Goal: Information Seeking & Learning: Learn about a topic

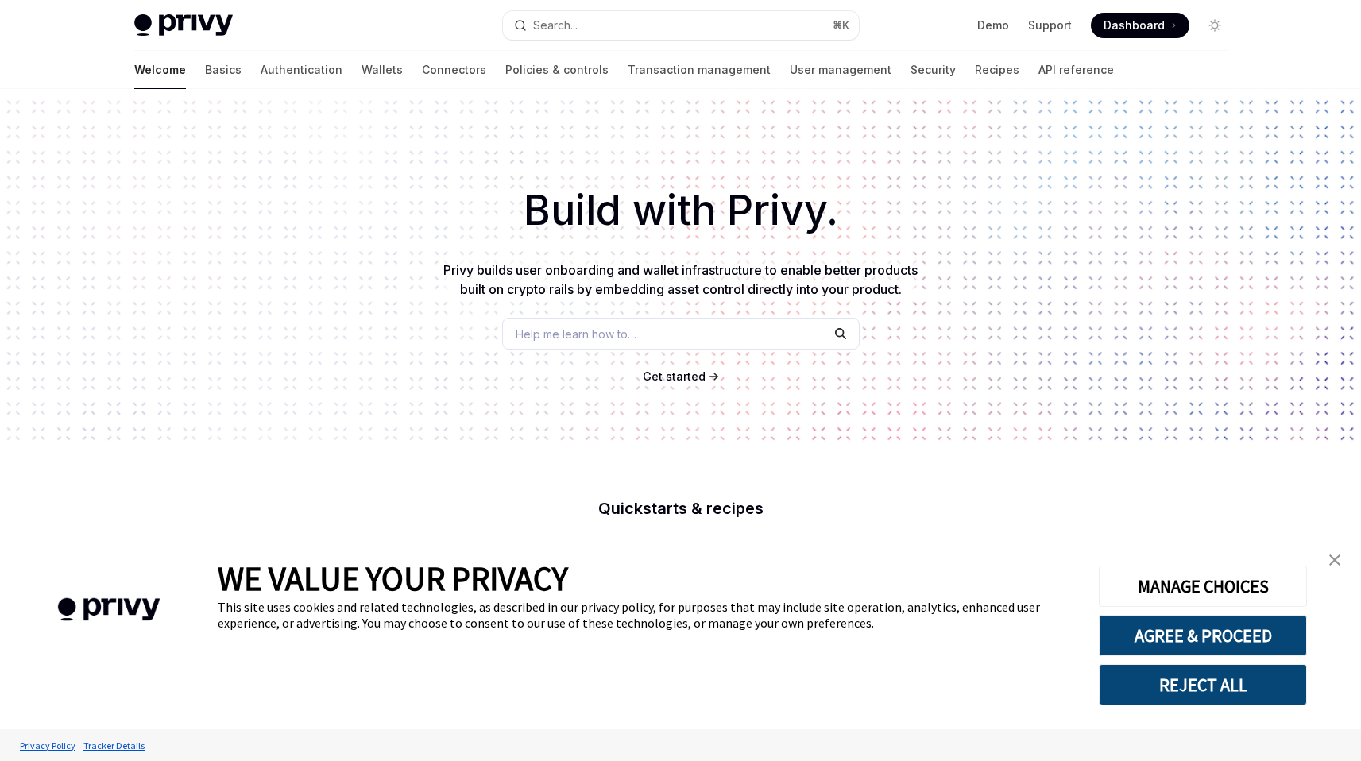
type textarea "*"
click at [556, 334] on span "Help me learn how to…" at bounding box center [576, 334] width 121 height 17
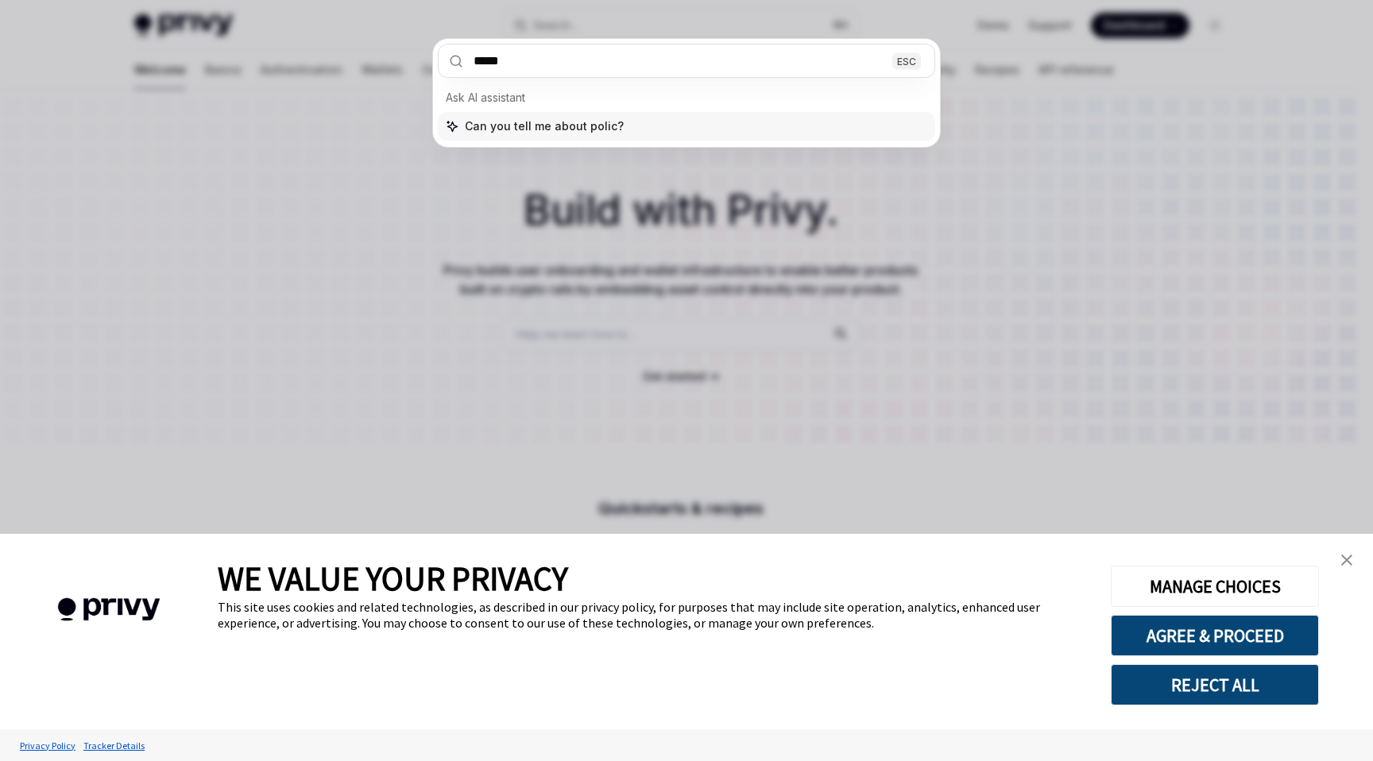
type input "******"
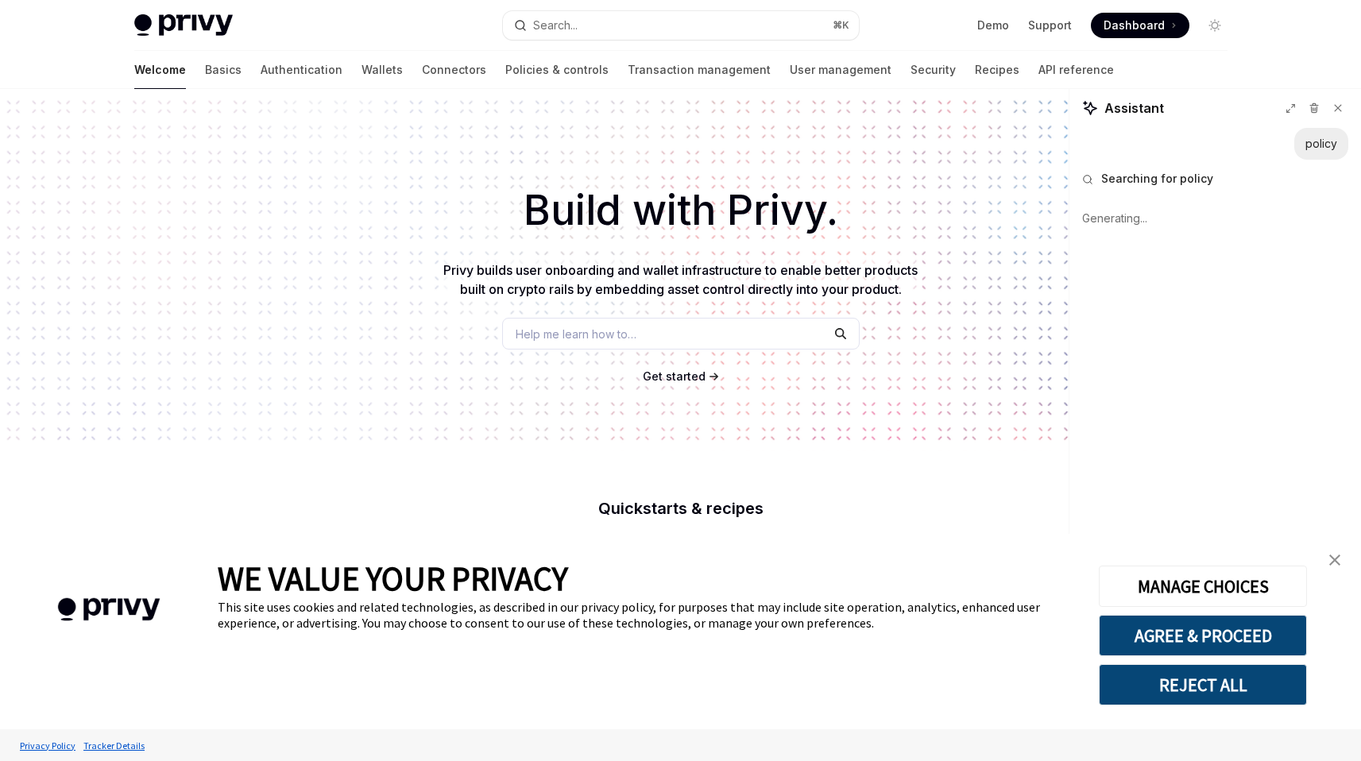
click at [644, 326] on div "Help me learn how to…" at bounding box center [680, 334] width 357 height 32
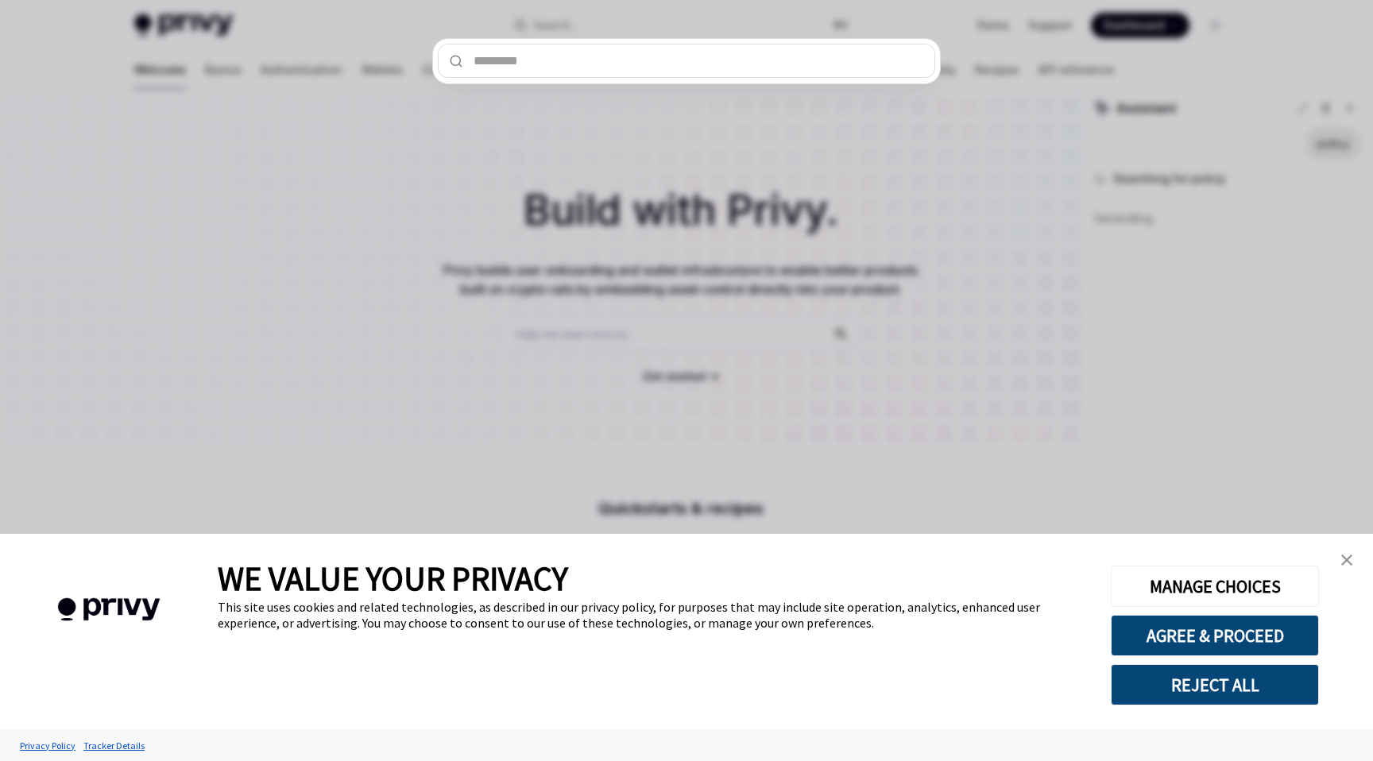
click at [972, 327] on div at bounding box center [686, 380] width 1373 height 761
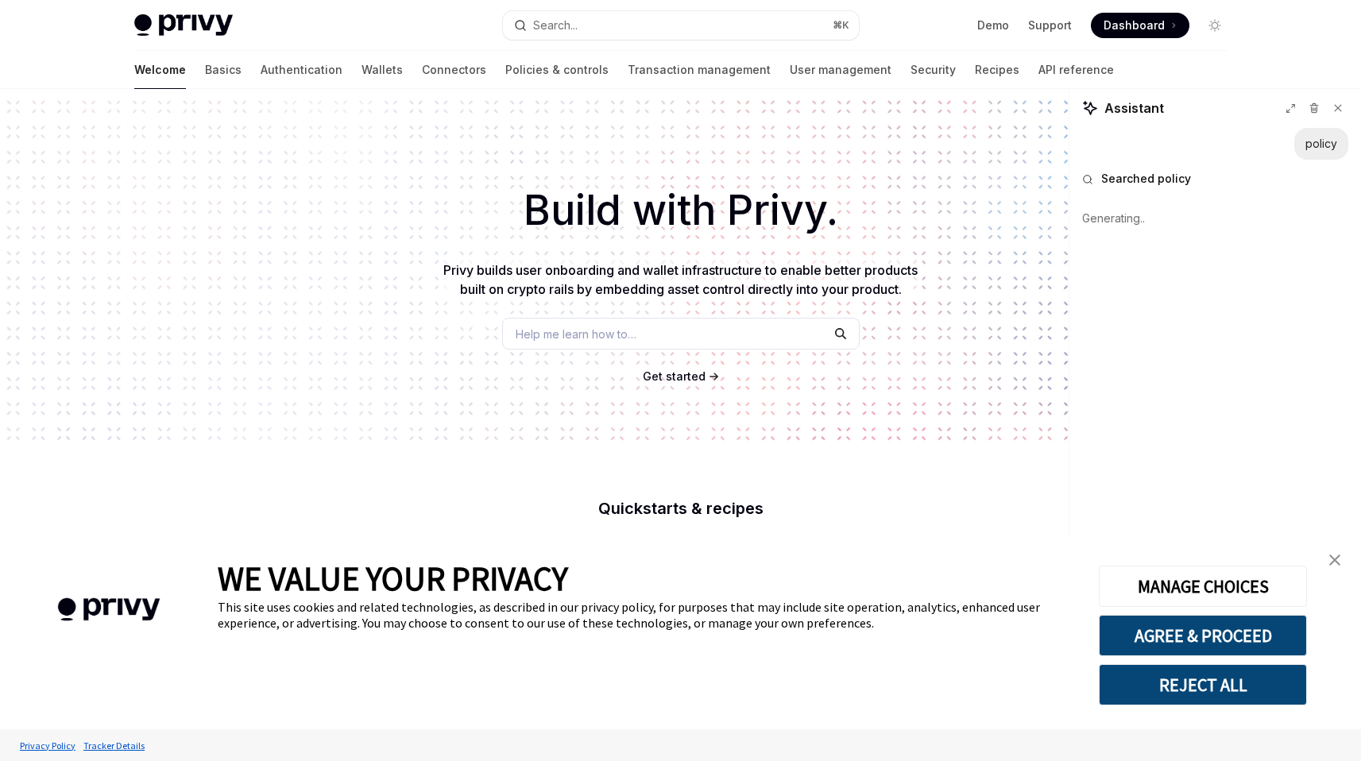
click at [1339, 552] on link "close banner" at bounding box center [1335, 560] width 32 height 32
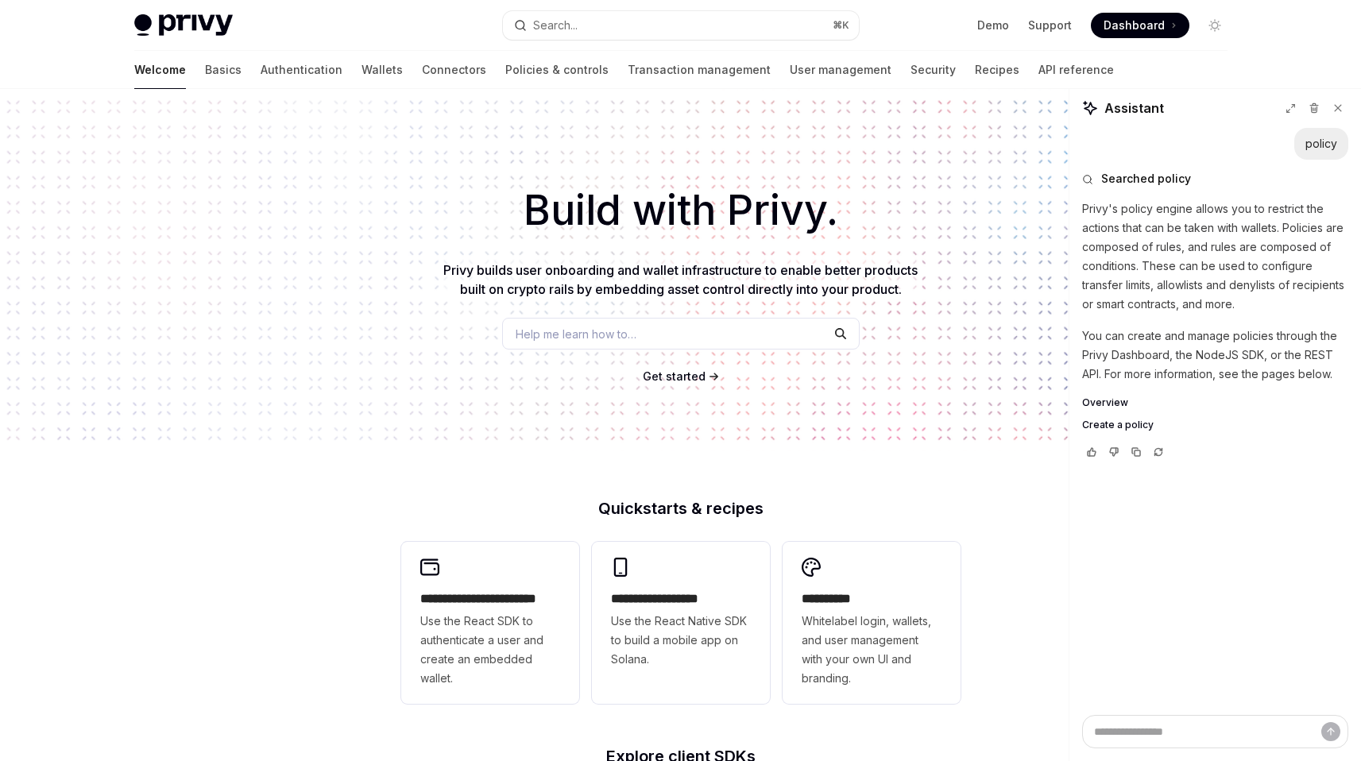
type textarea "*"
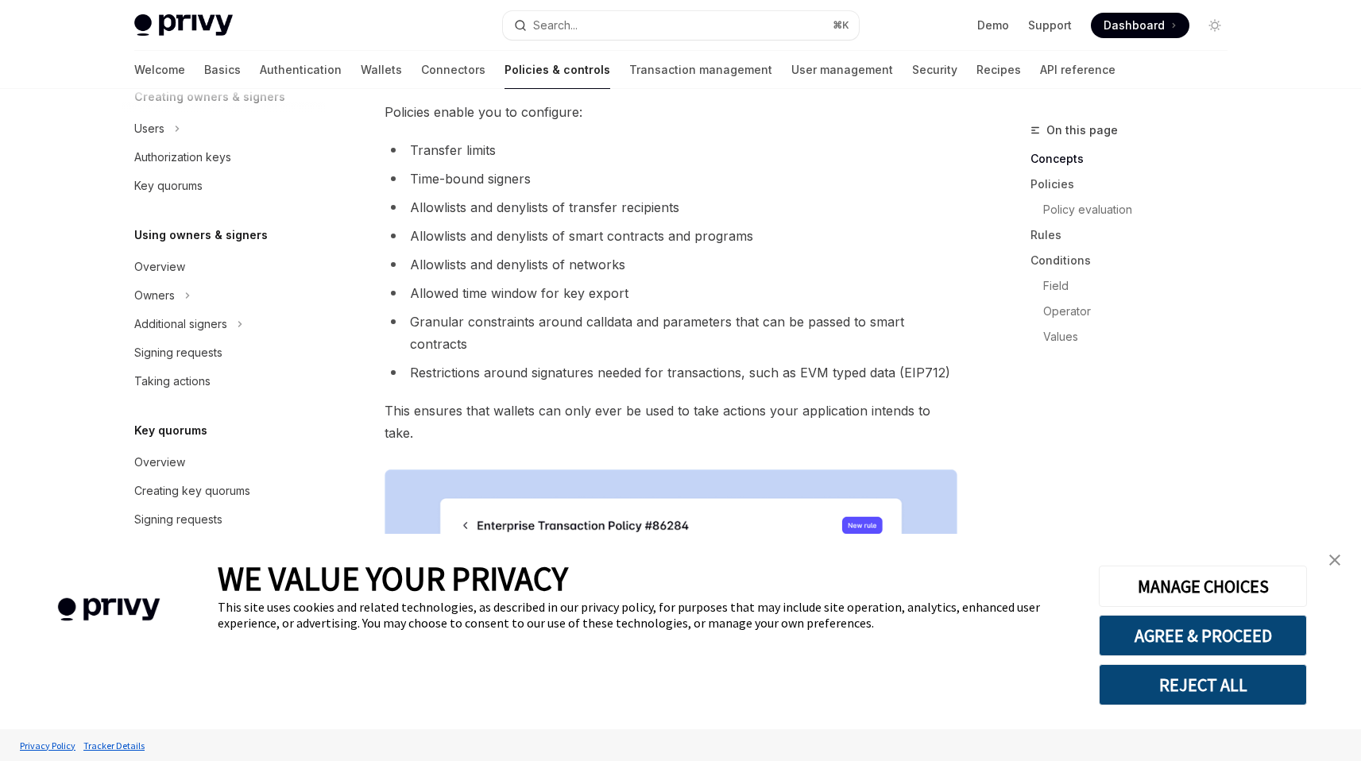
scroll to position [153, 0]
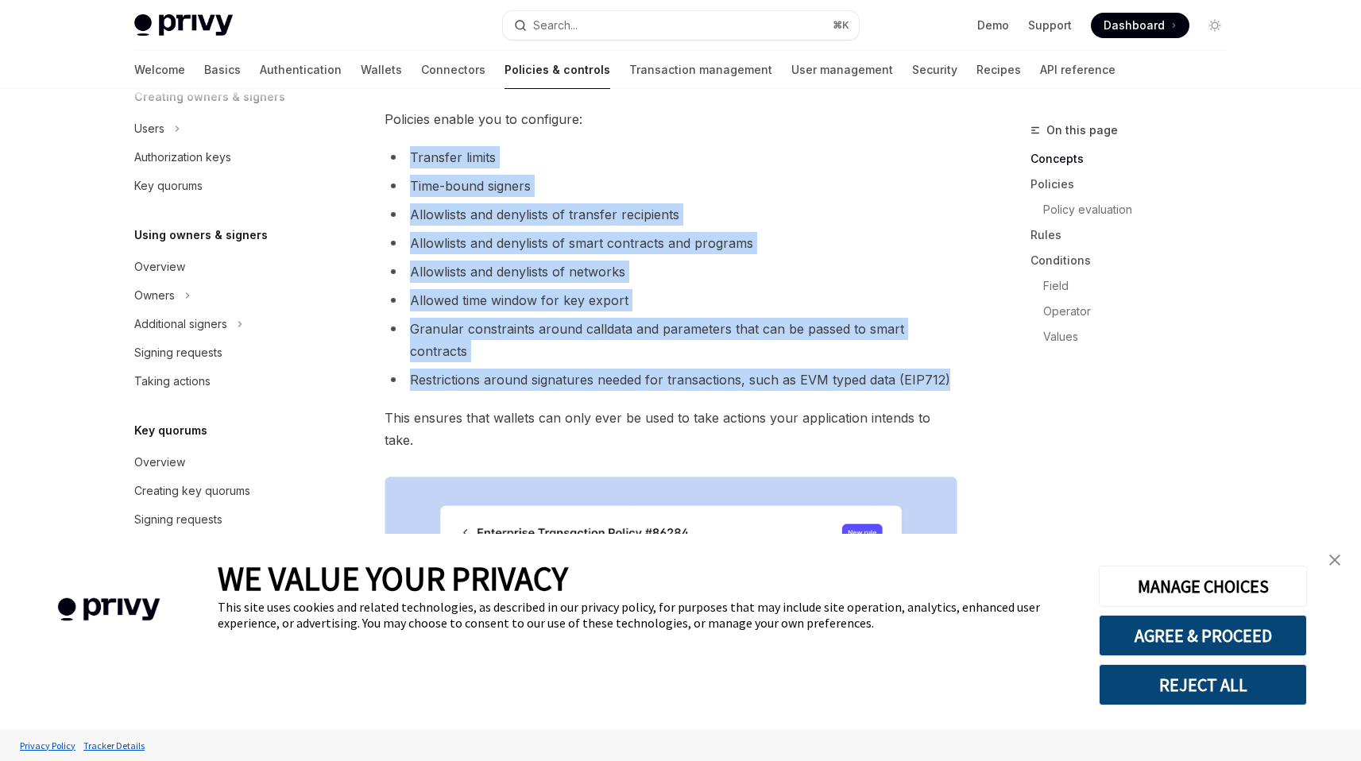
drag, startPoint x: 960, startPoint y: 354, endPoint x: 408, endPoint y: 157, distance: 586.0
copy ul "Transfer limits Time-bound signers Allowlists and denylists of transfer recipie…"
